Goal: Navigation & Orientation: Find specific page/section

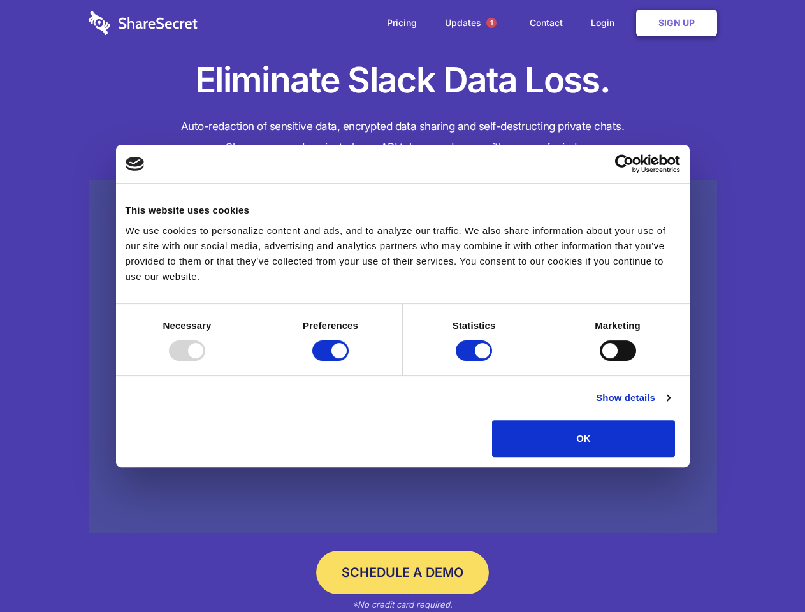
click at [205, 361] on div at bounding box center [187, 350] width 36 height 20
click at [349, 361] on input "Preferences" at bounding box center [330, 350] width 36 height 20
checkbox input "false"
click at [475, 361] on input "Statistics" at bounding box center [474, 350] width 36 height 20
checkbox input "false"
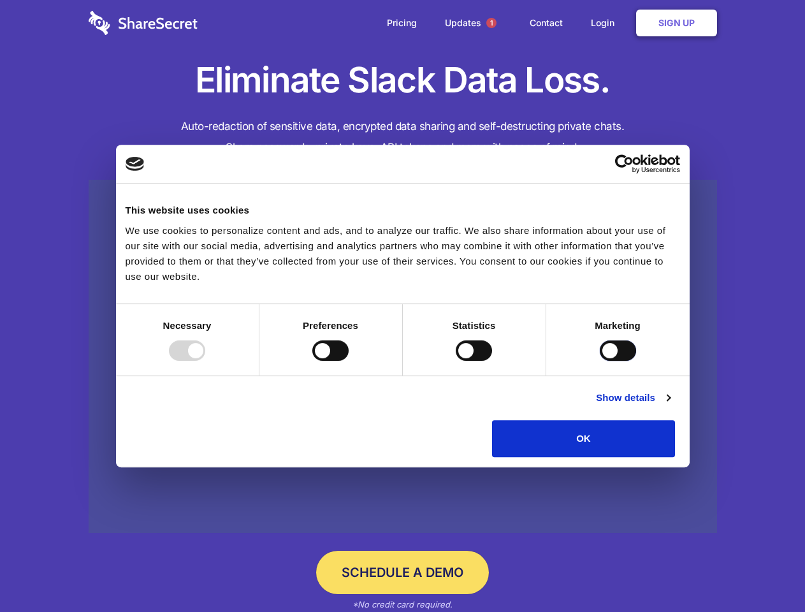
click at [600, 361] on input "Marketing" at bounding box center [618, 350] width 36 height 20
checkbox input "true"
click at [670, 405] on link "Show details" at bounding box center [633, 397] width 74 height 15
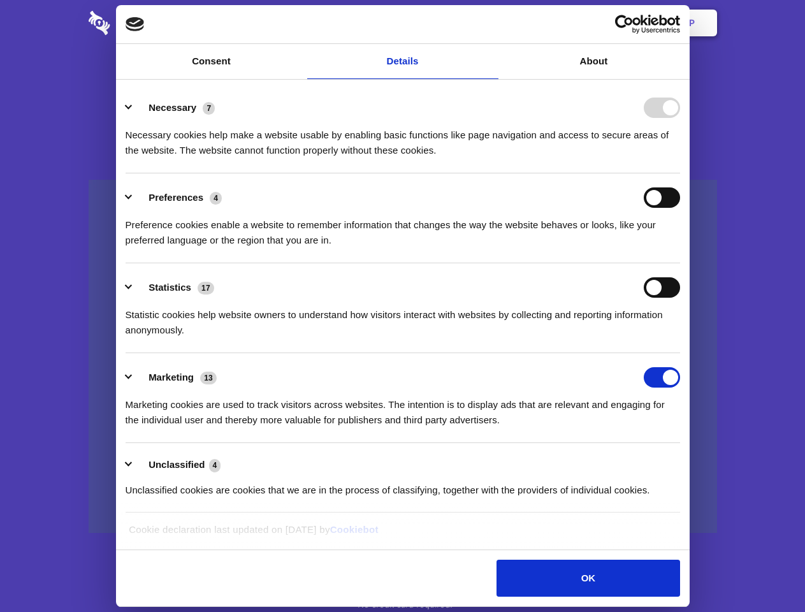
click at [680, 353] on li "Statistics 17 Statistic cookies help website owners to understand how visitors …" at bounding box center [403, 308] width 554 height 90
click at [491, 23] on span "1" at bounding box center [491, 23] width 10 height 10
